Goal: Information Seeking & Learning: Learn about a topic

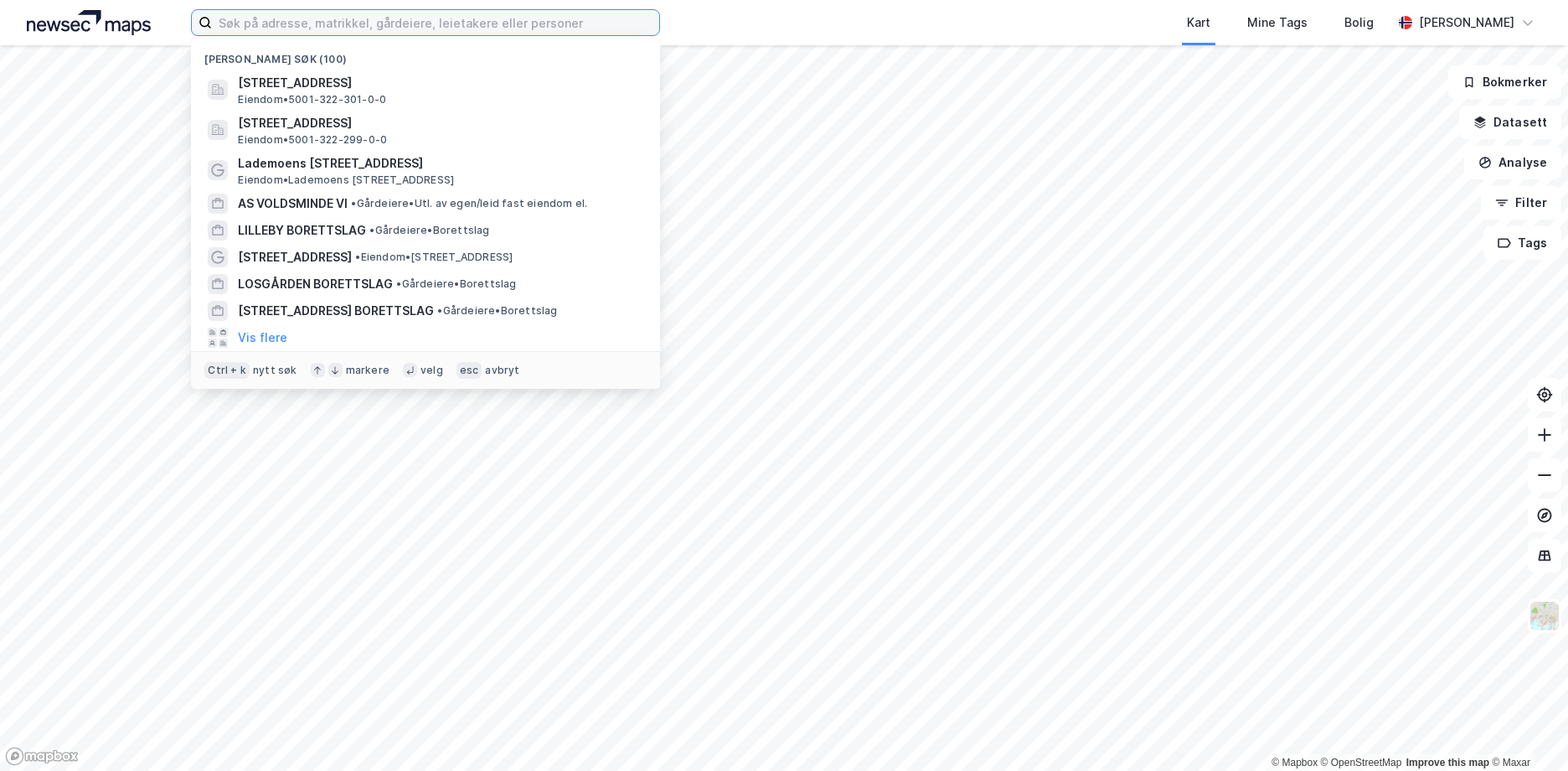
click at [290, 18] on input at bounding box center [436, 23] width 448 height 25
paste input "987118679"
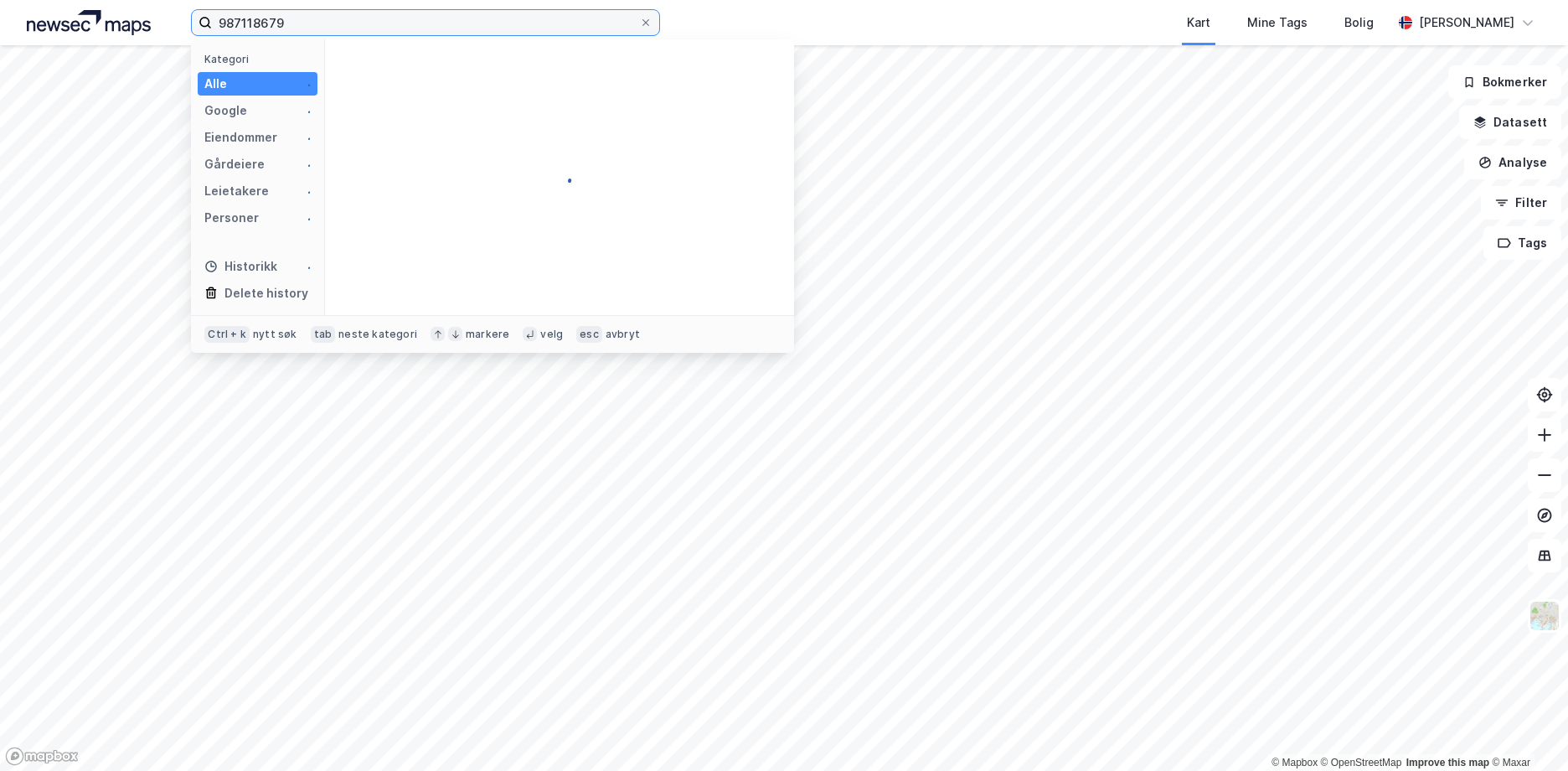
type input "987118679"
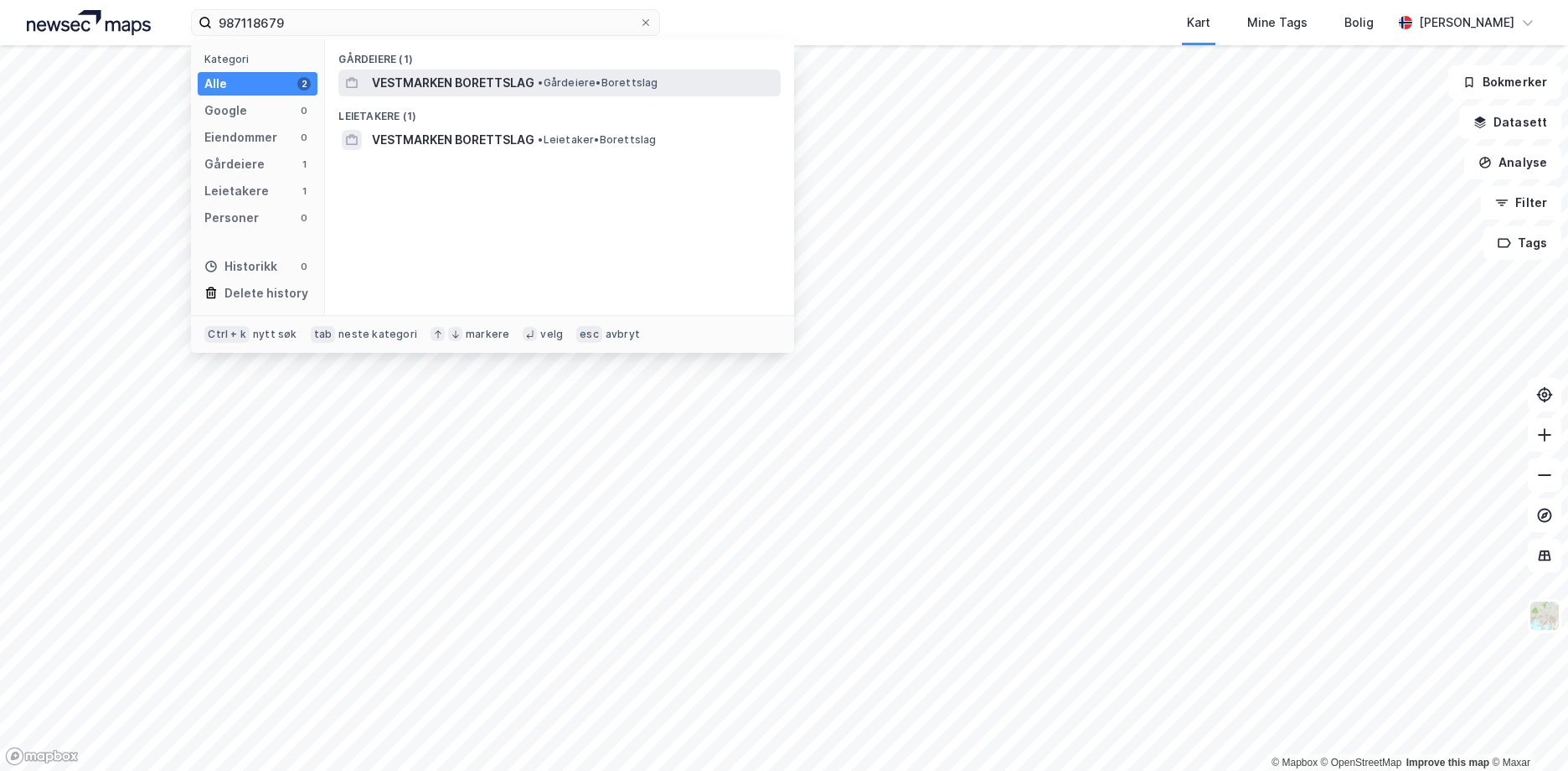
click at [384, 84] on span "VESTMARKEN BORETTSLAG" at bounding box center [454, 82] width 163 height 20
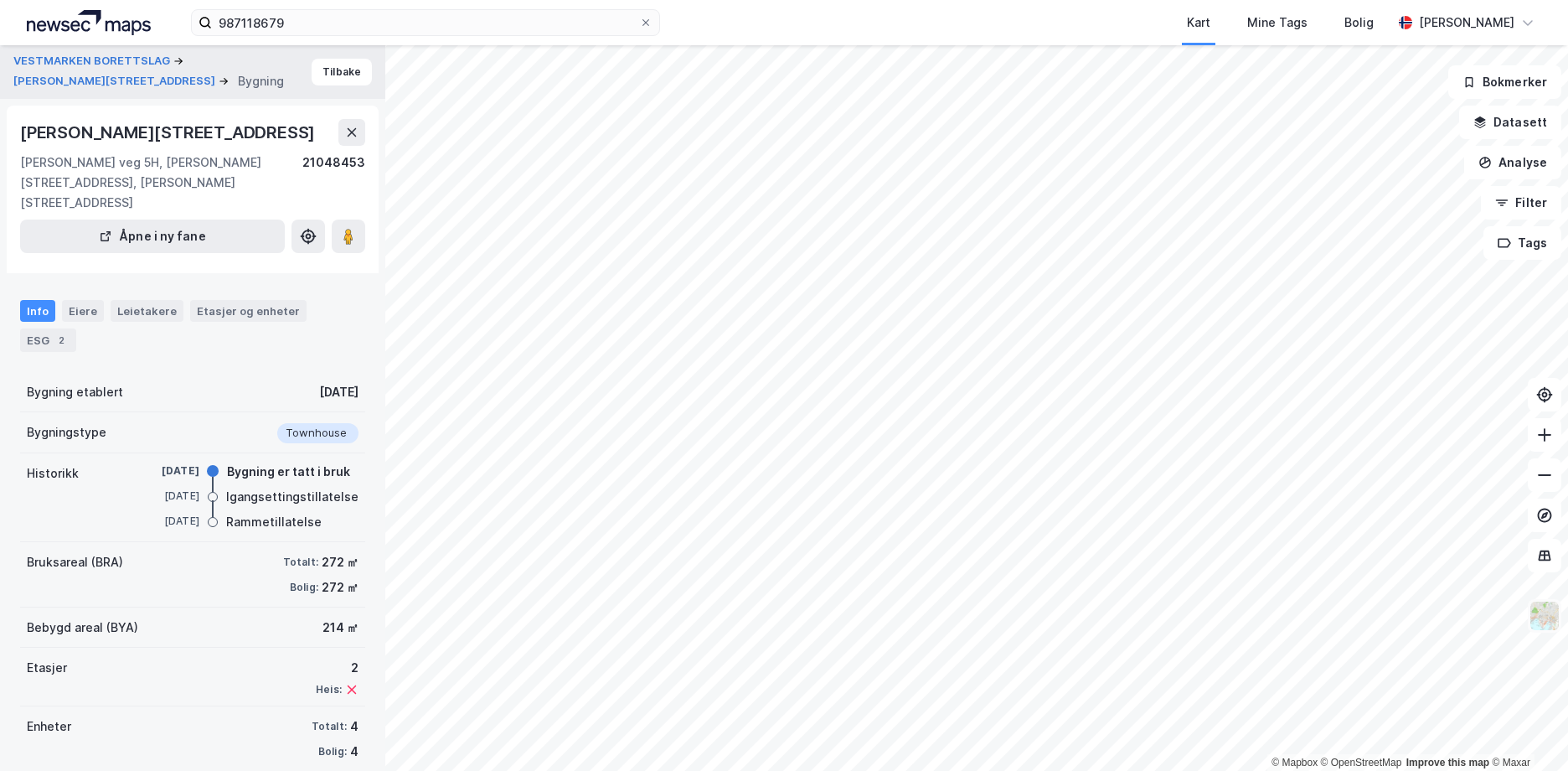
click at [1539, 621] on img at bounding box center [1545, 616] width 32 height 32
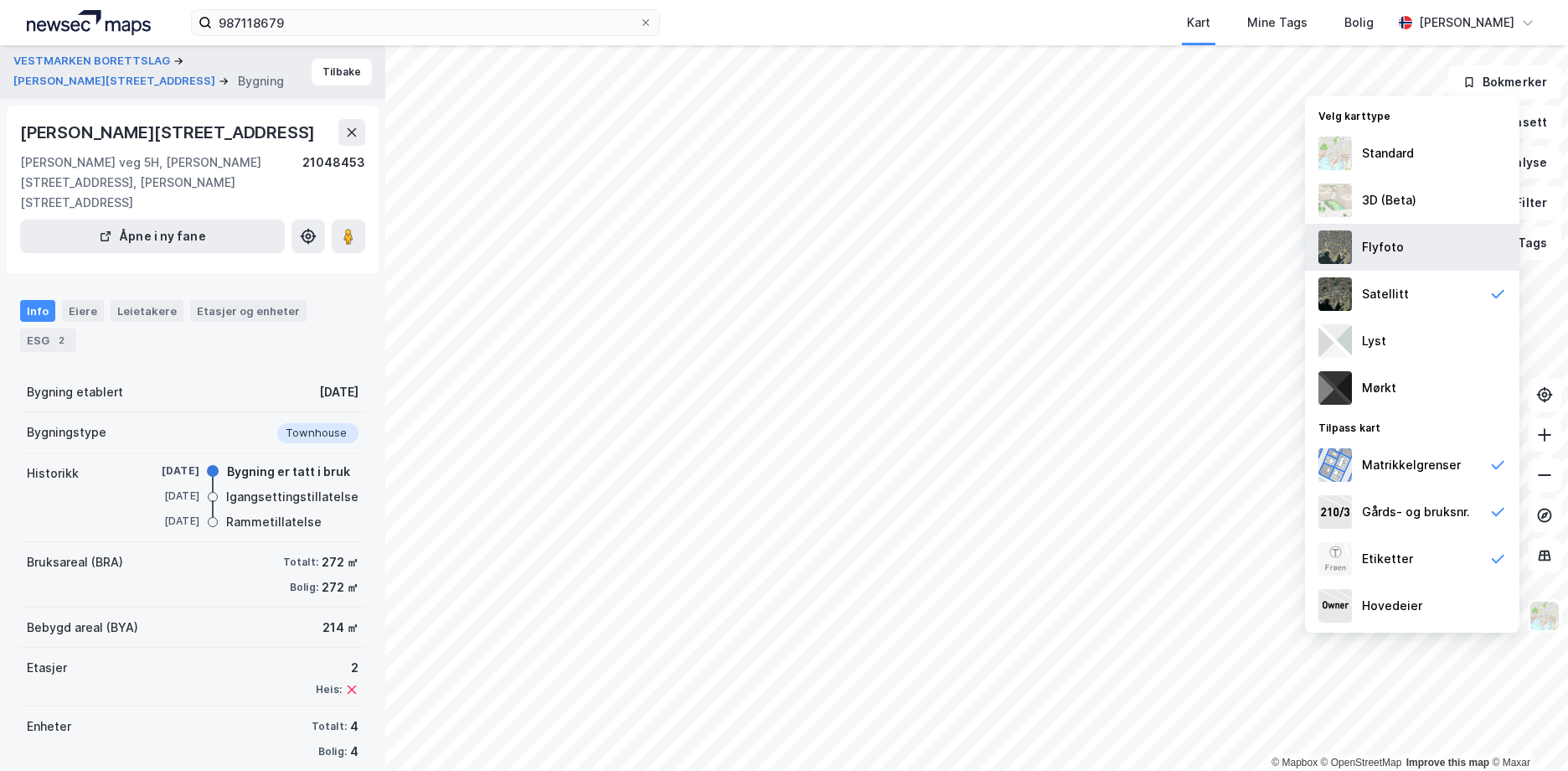
click at [1403, 243] on div "Flyfoto" at bounding box center [1413, 247] width 215 height 47
